Goal: Task Accomplishment & Management: Use online tool/utility

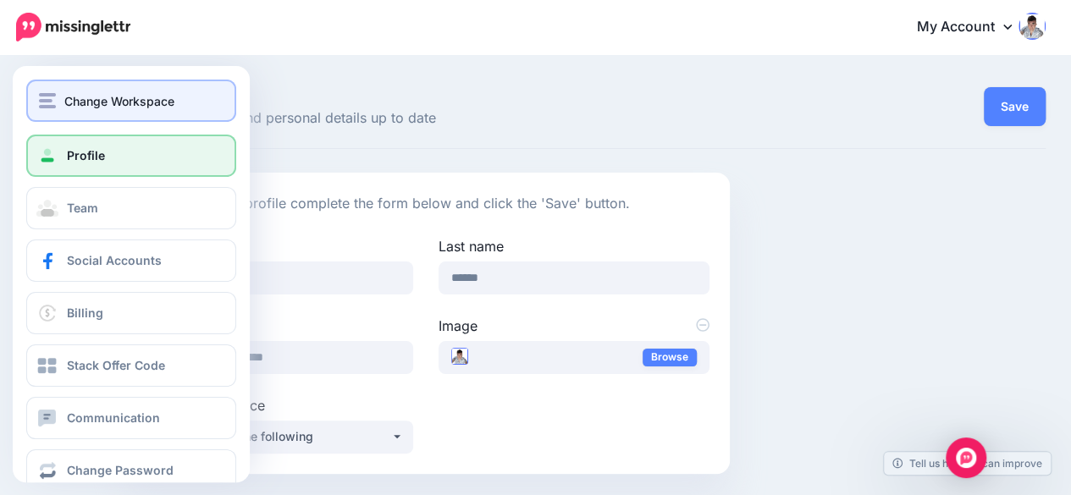
click at [102, 104] on span "Change Workspace" at bounding box center [119, 100] width 110 height 19
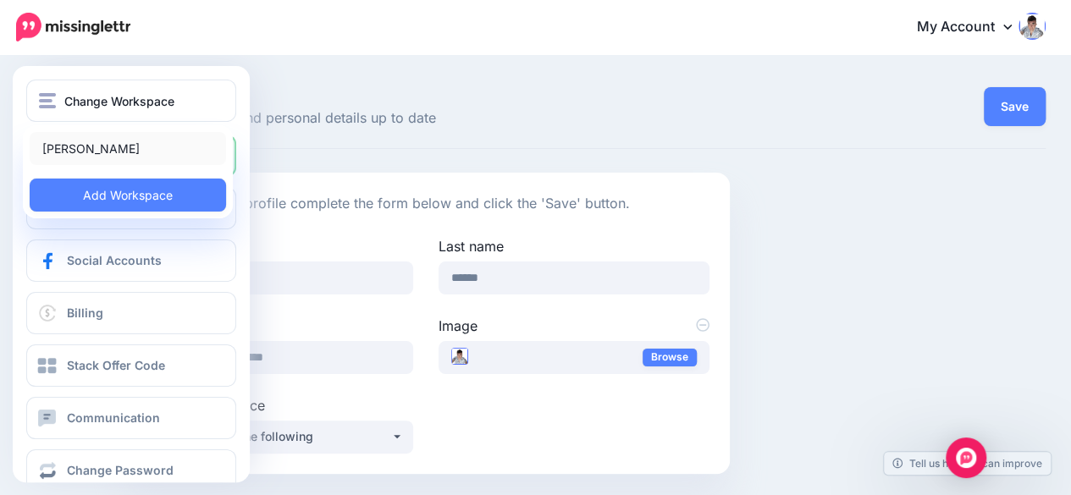
click at [108, 145] on link "[PERSON_NAME]" at bounding box center [128, 148] width 196 height 33
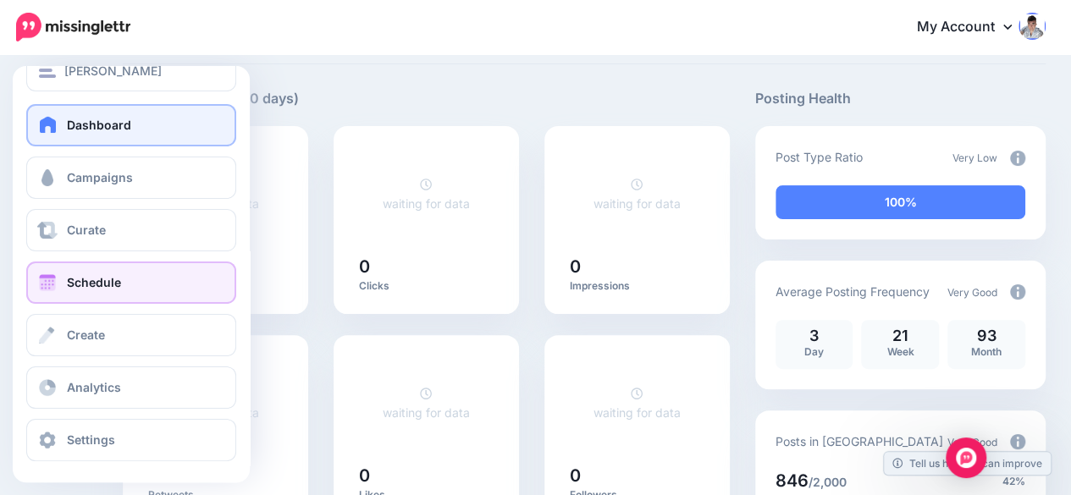
scroll to position [32, 0]
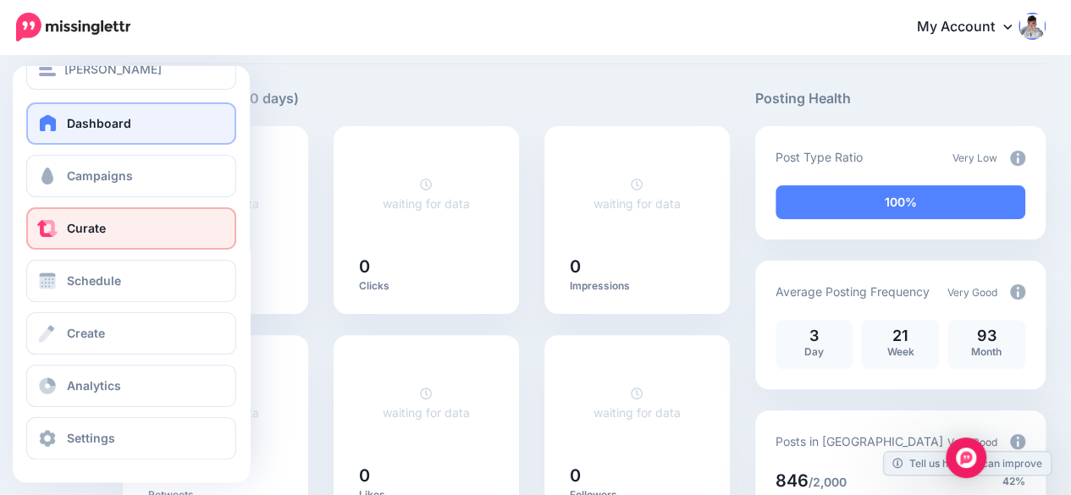
click at [124, 233] on link "Curate" at bounding box center [131, 228] width 210 height 42
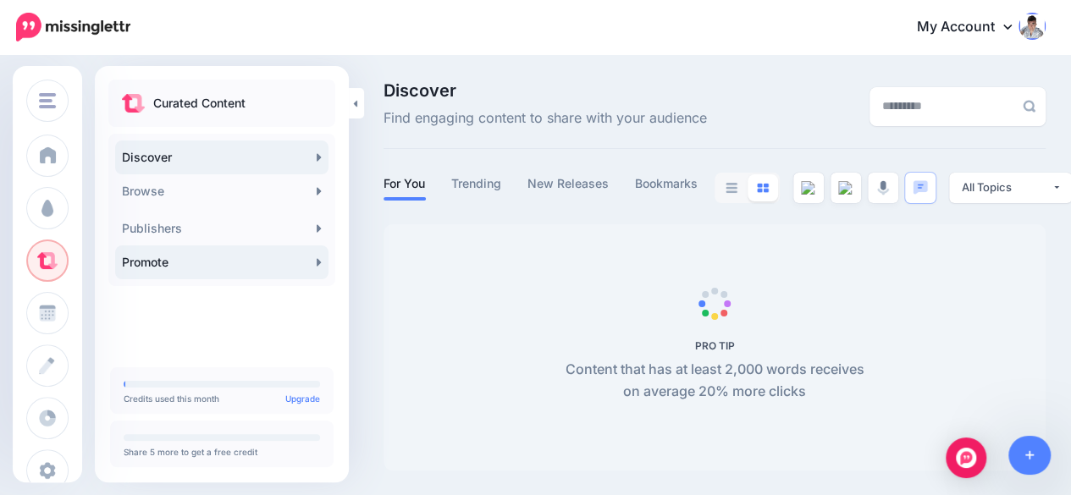
click at [151, 266] on link "Promote" at bounding box center [221, 263] width 213 height 34
